Goal: Task Accomplishment & Management: Use online tool/utility

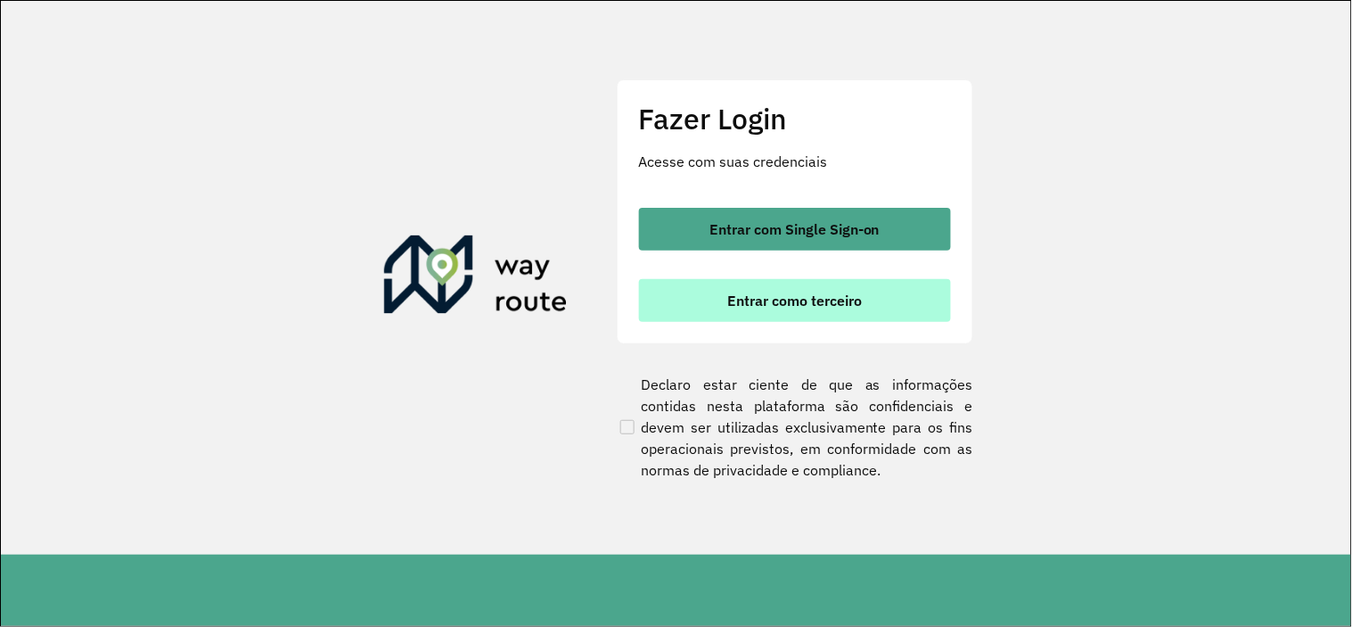
click at [761, 307] on span "Entrar como terceiro" at bounding box center [794, 300] width 135 height 14
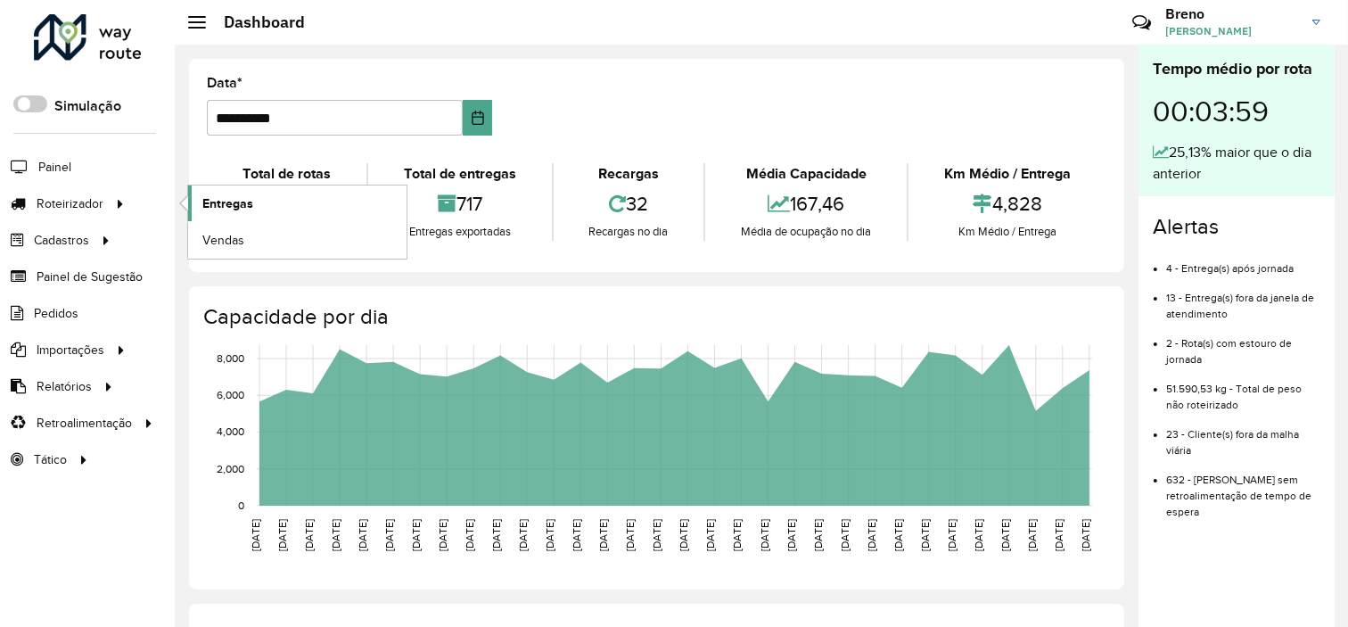
click at [215, 207] on span "Entregas" at bounding box center [227, 203] width 51 height 19
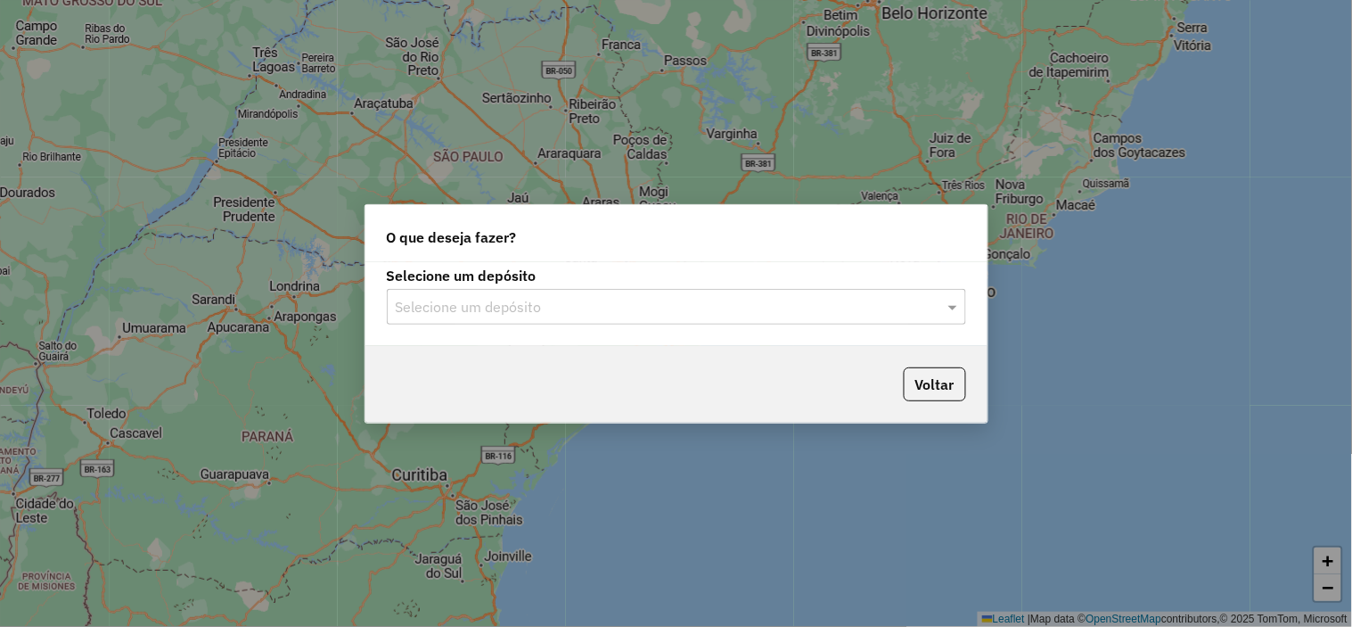
click at [520, 307] on input "text" at bounding box center [659, 307] width 526 height 21
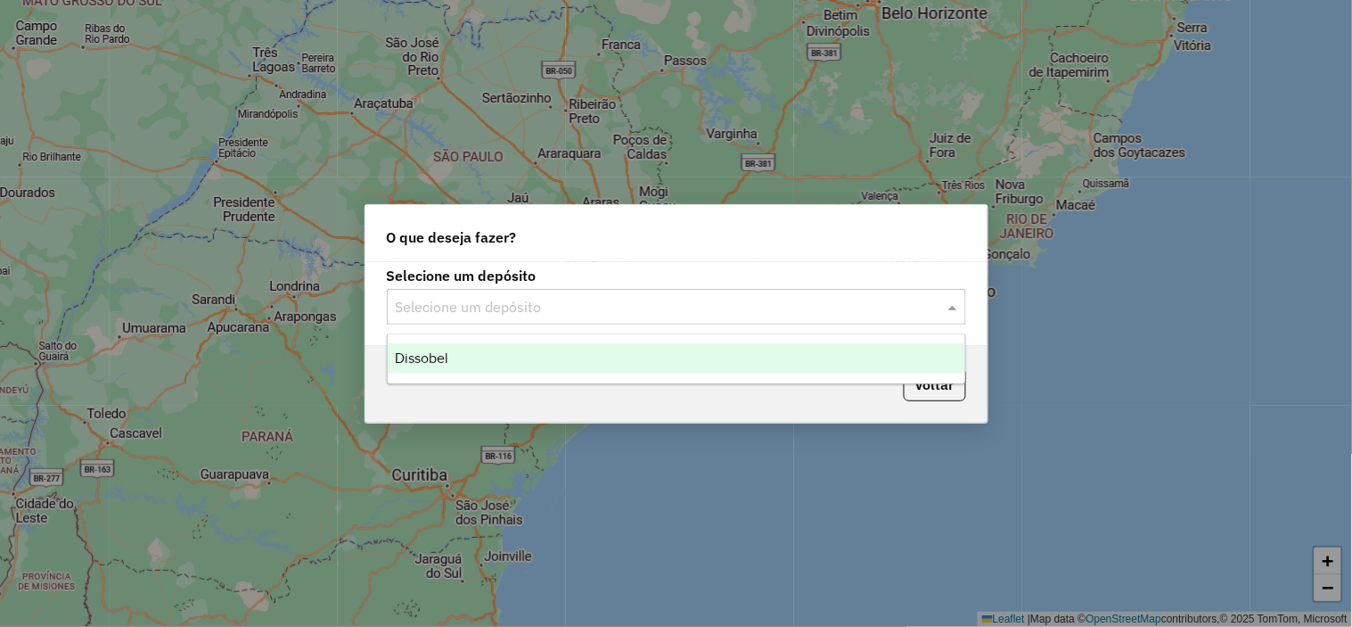
click at [435, 353] on span "Dissobel" at bounding box center [421, 357] width 53 height 15
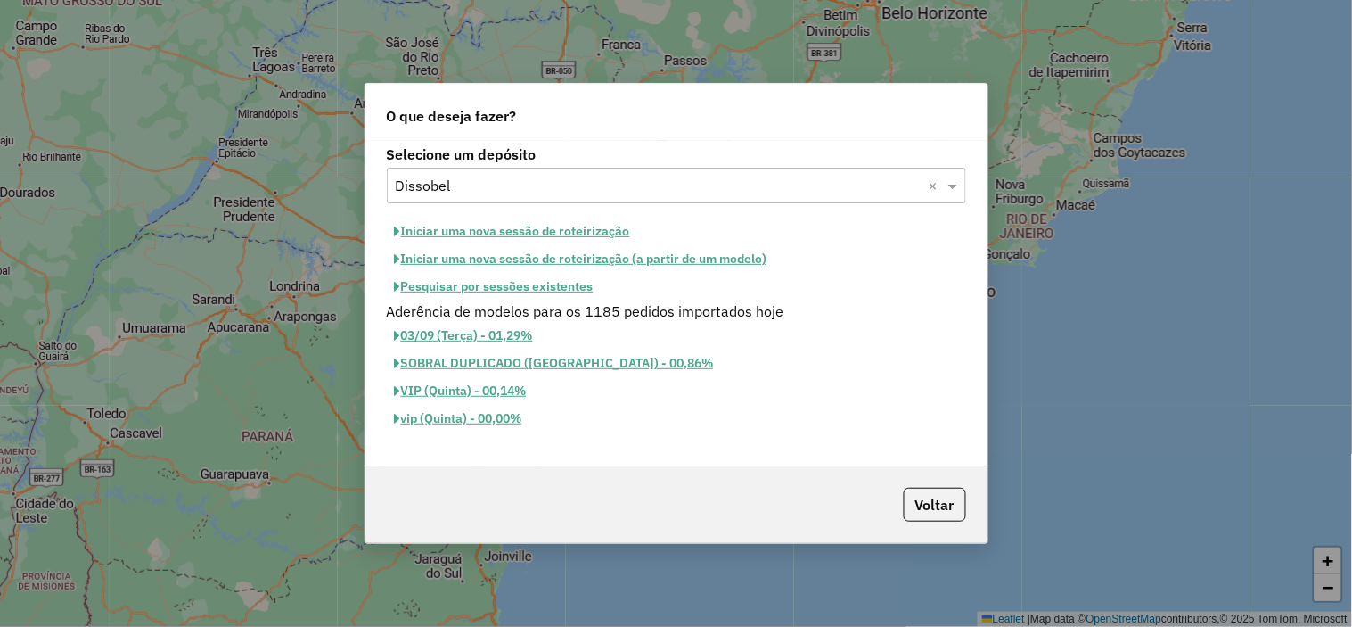
click at [474, 290] on button "Pesquisar por sessões existentes" at bounding box center [494, 287] width 215 height 28
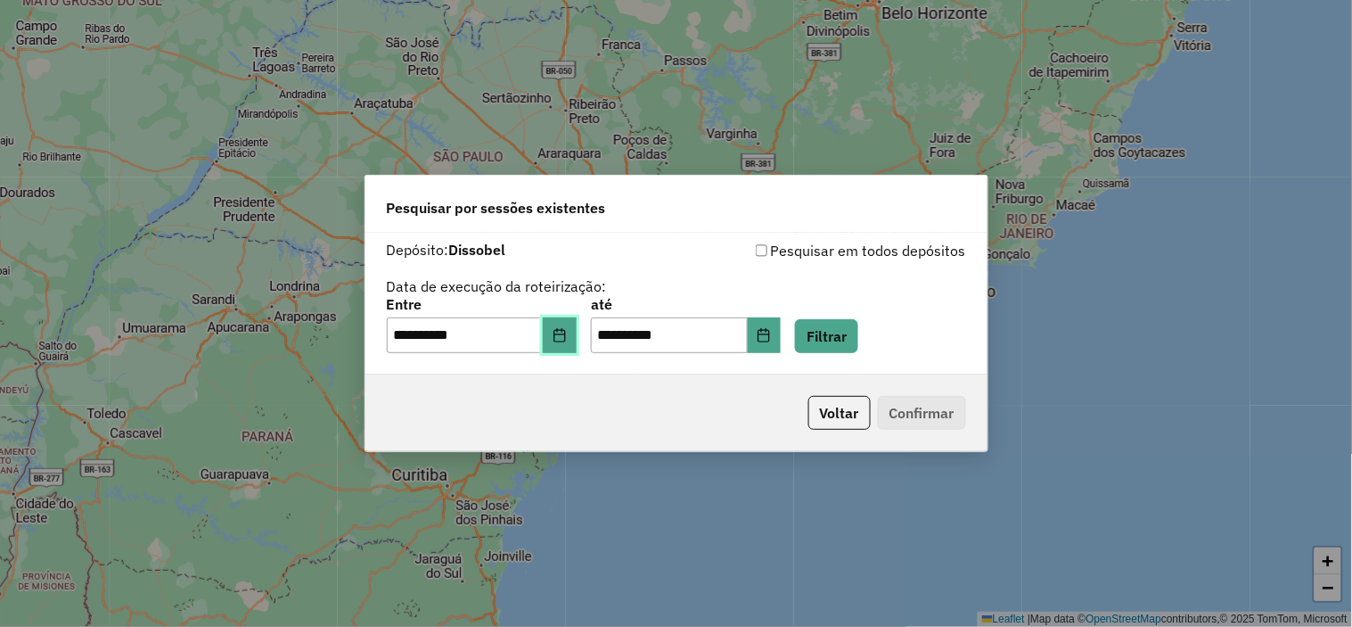
click at [560, 335] on button "Choose Date" at bounding box center [560, 335] width 34 height 36
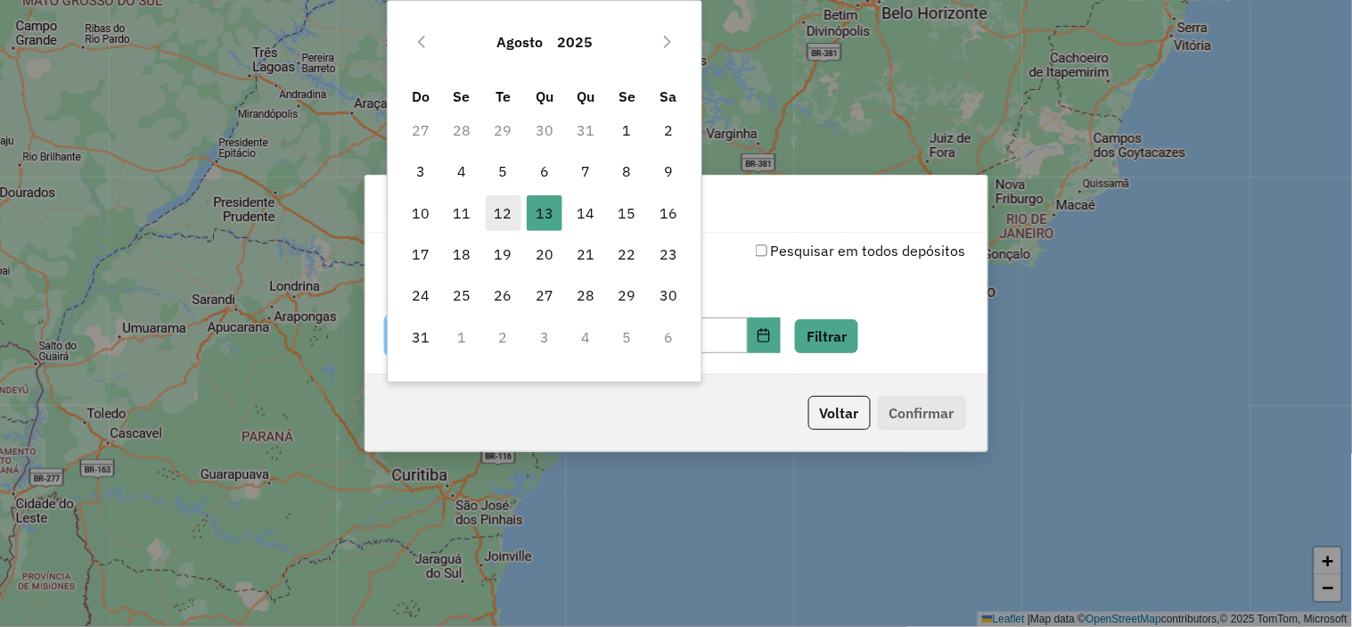
click at [493, 218] on span "12" at bounding box center [504, 213] width 36 height 36
type input "**********"
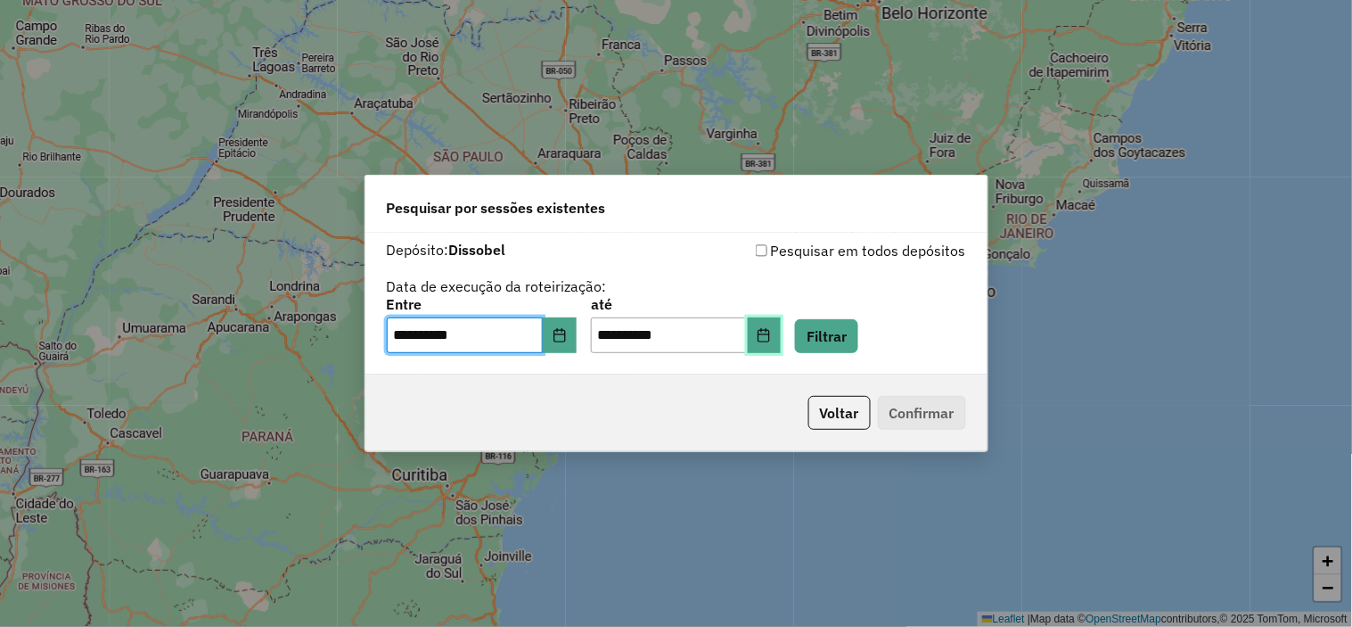
click at [782, 349] on button "Choose Date" at bounding box center [765, 335] width 34 height 36
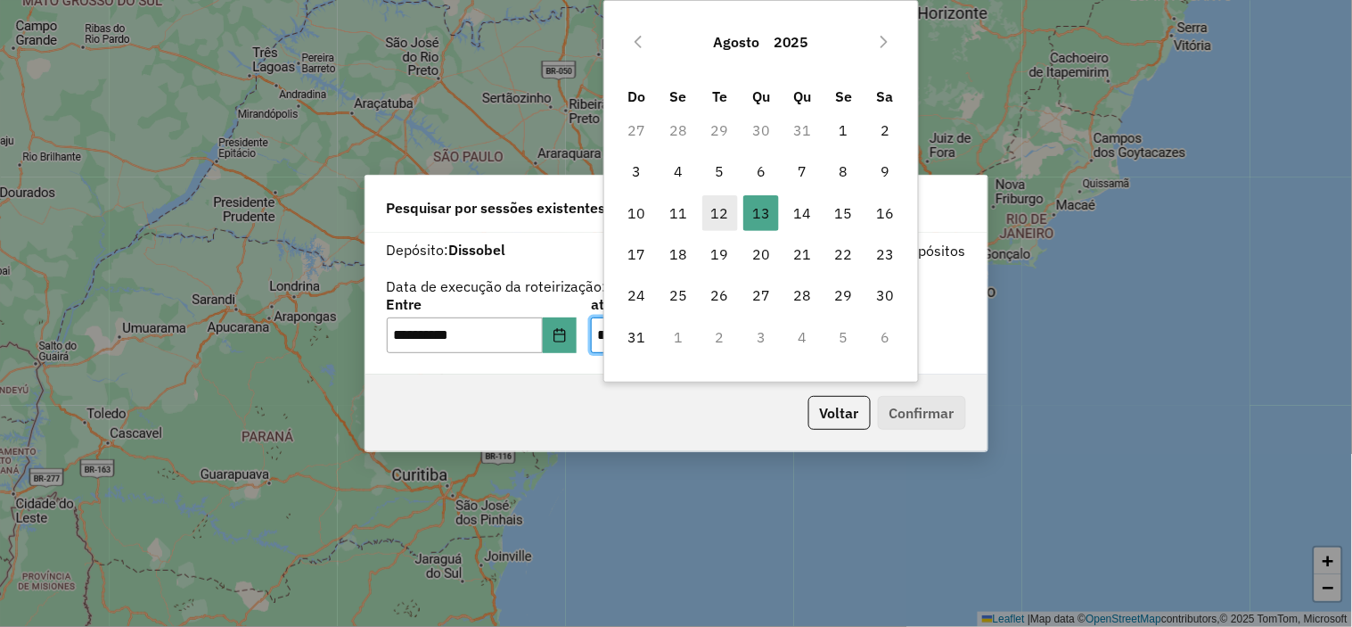
click at [708, 218] on span "12" at bounding box center [720, 213] width 36 height 36
type input "**********"
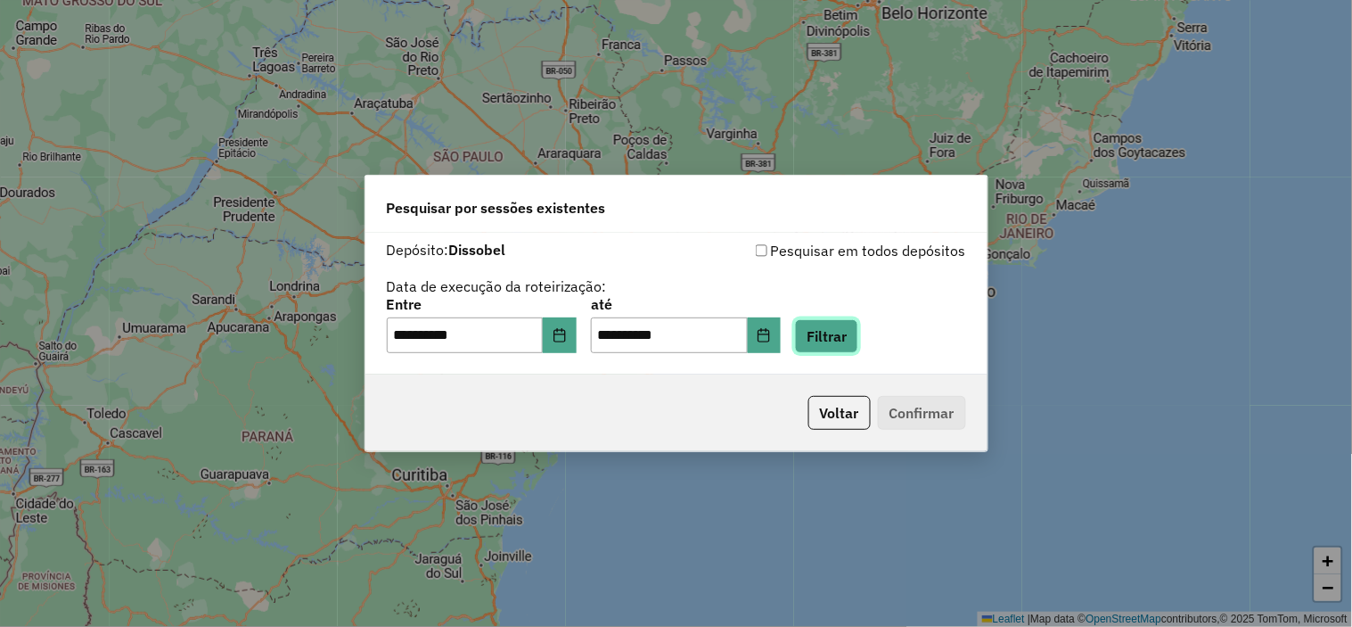
click at [858, 333] on button "Filtrar" at bounding box center [826, 336] width 63 height 34
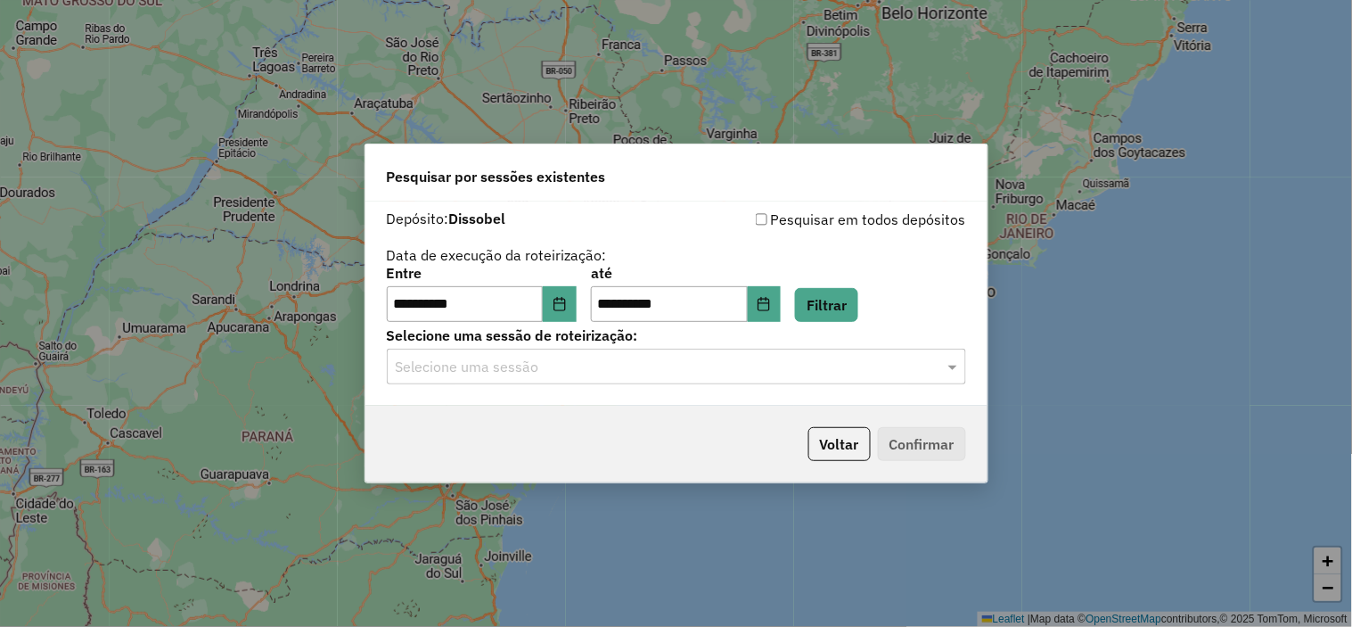
click at [505, 386] on div "**********" at bounding box center [677, 303] width 622 height 204
click at [497, 369] on input "text" at bounding box center [659, 367] width 526 height 21
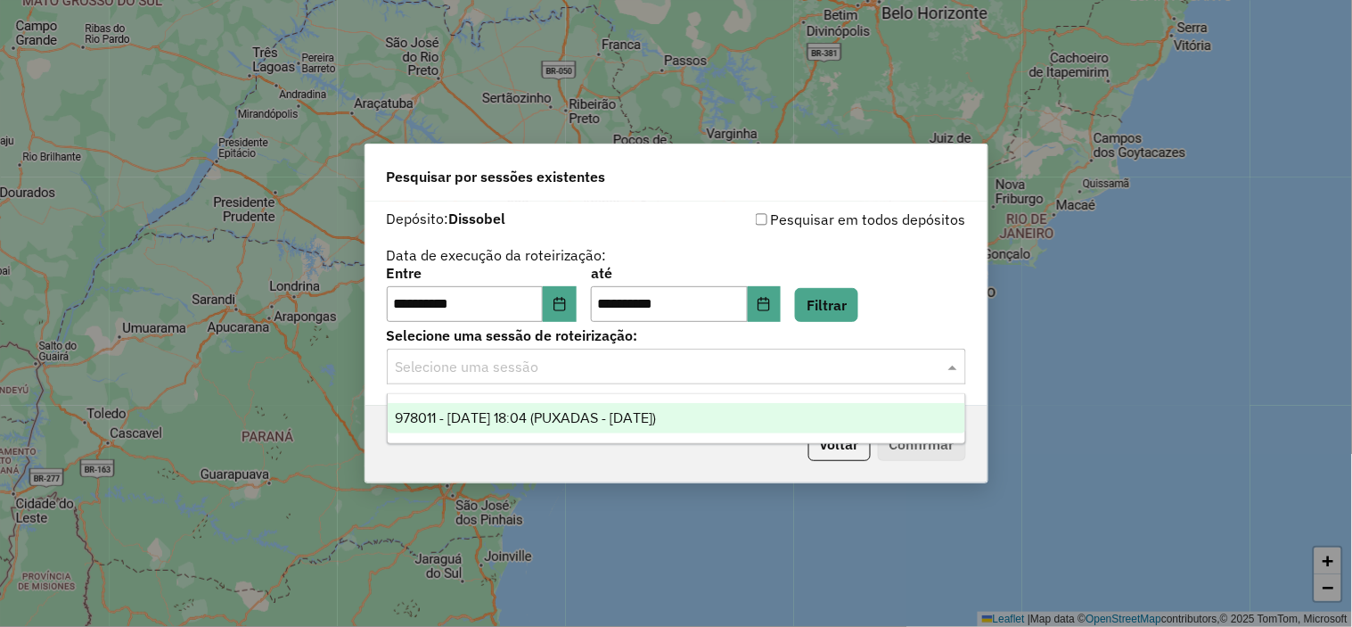
click at [474, 412] on span "978011 - [DATE] 18:04 (PUXADAS - [DATE])" at bounding box center [525, 417] width 261 height 15
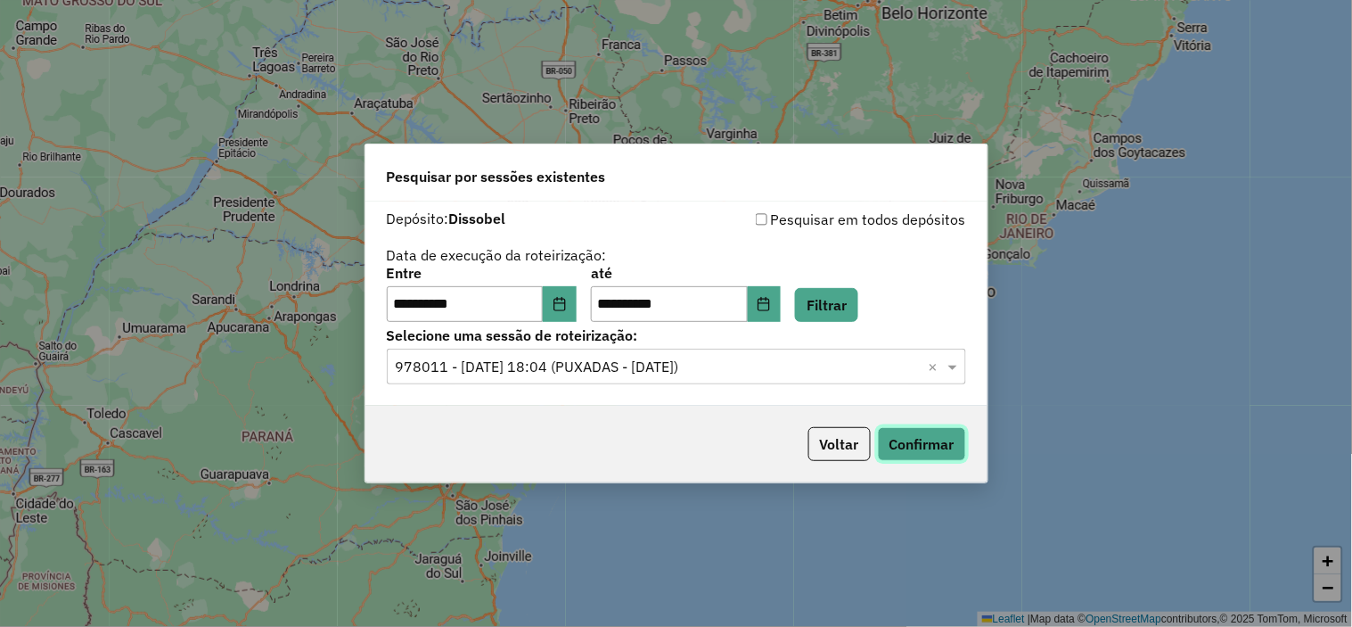
click at [943, 444] on button "Confirmar" at bounding box center [922, 444] width 88 height 34
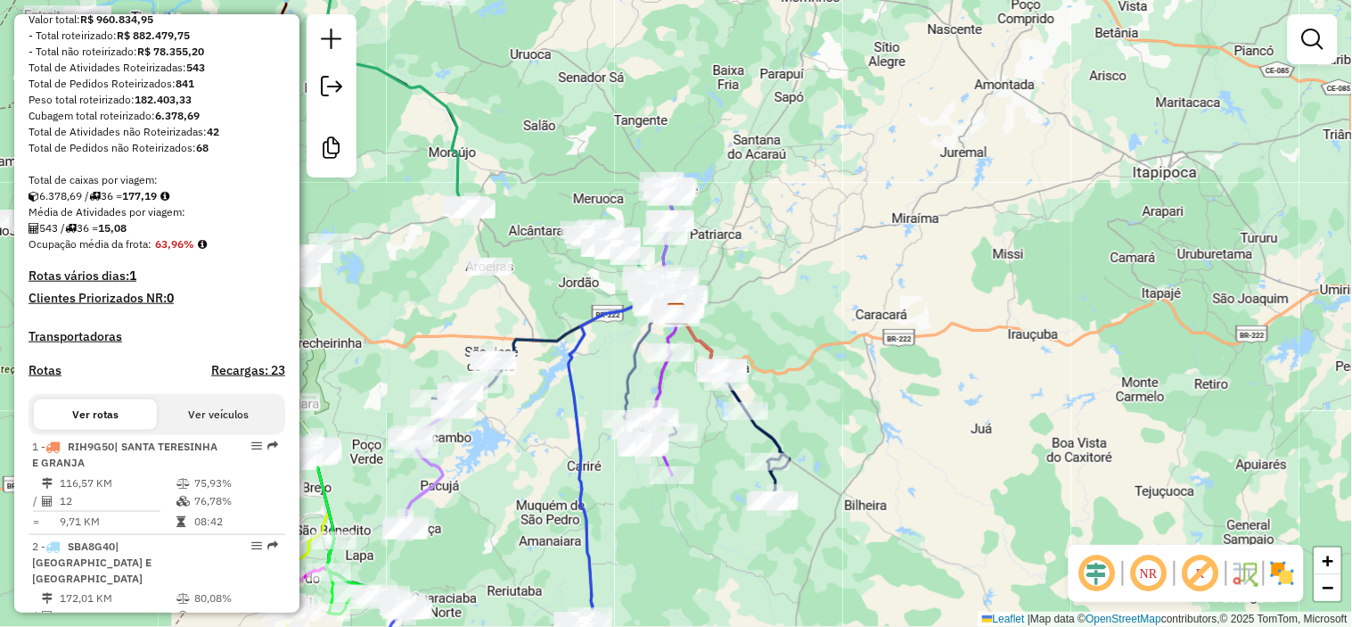
scroll to position [297, 0]
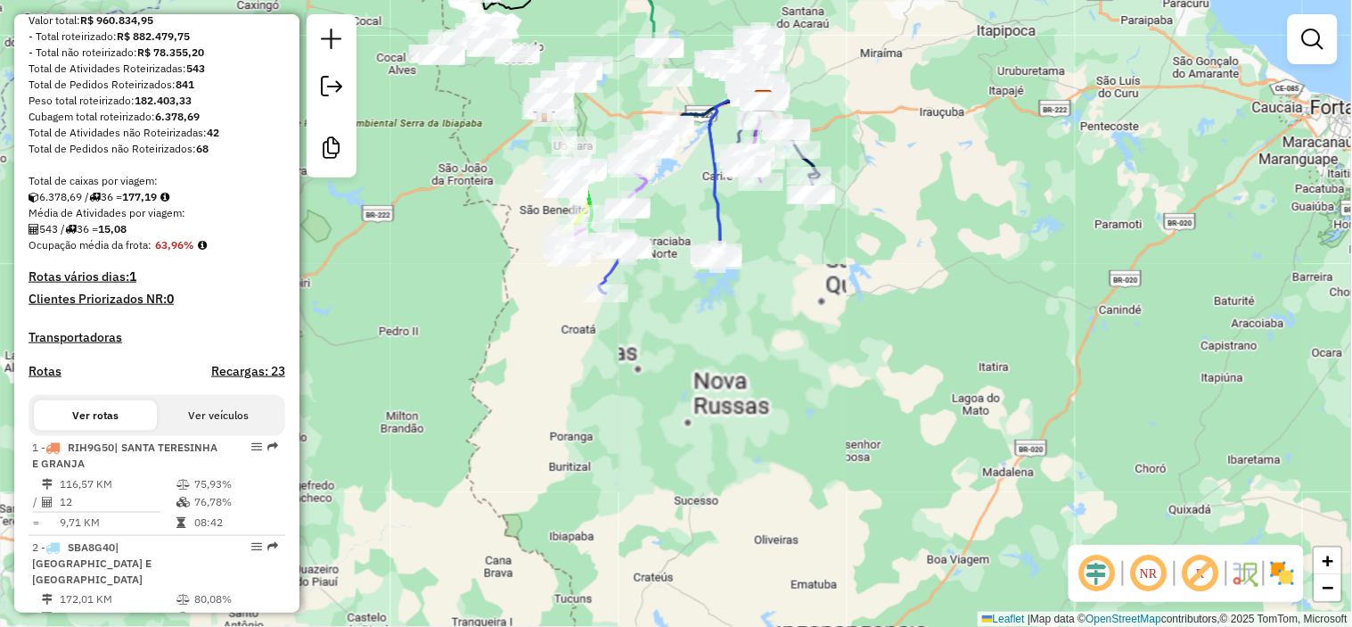
drag, startPoint x: 981, startPoint y: 160, endPoint x: 982, endPoint y: 236, distance: 75.8
click at [985, 292] on div "Janela de atendimento Grade de atendimento Capacidade Transportadoras Veículos …" at bounding box center [676, 313] width 1352 height 627
